Goal: Task Accomplishment & Management: Use online tool/utility

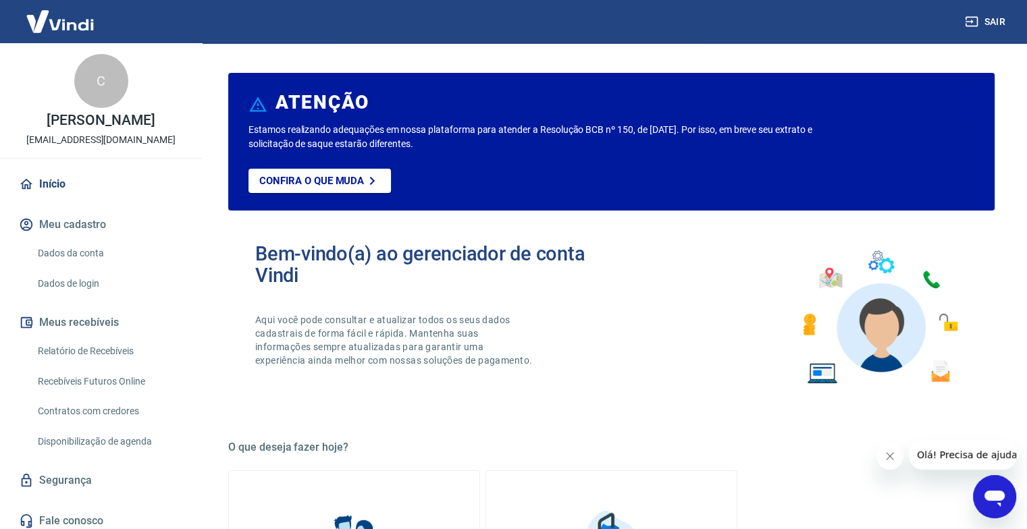
click at [117, 394] on link "Recebíveis Futuros Online" at bounding box center [108, 382] width 153 height 28
